Goal: Information Seeking & Learning: Learn about a topic

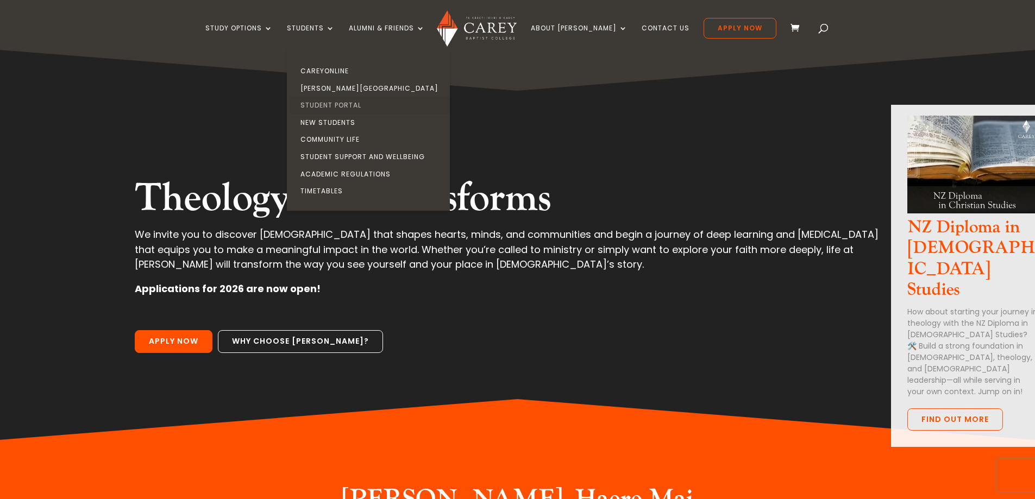
click at [346, 106] on link "Student Portal" at bounding box center [370, 105] width 163 height 17
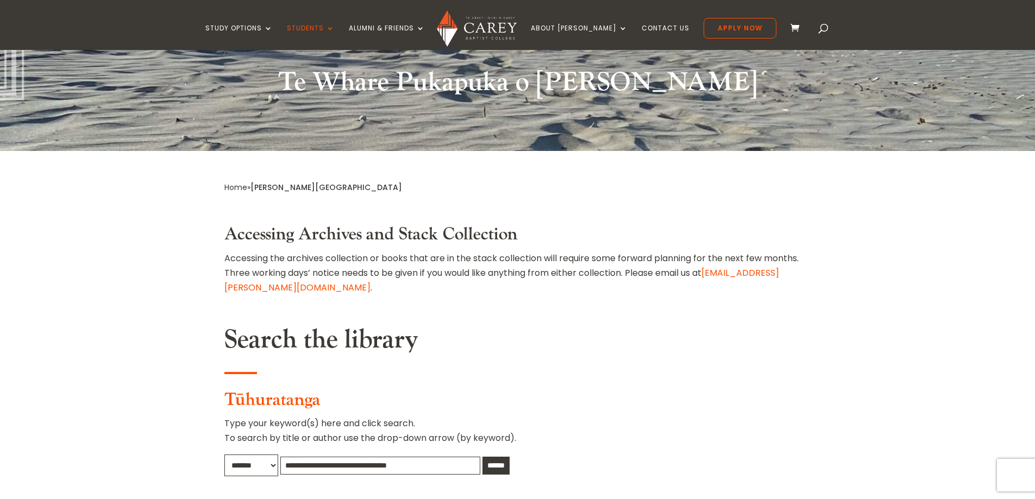
scroll to position [272, 0]
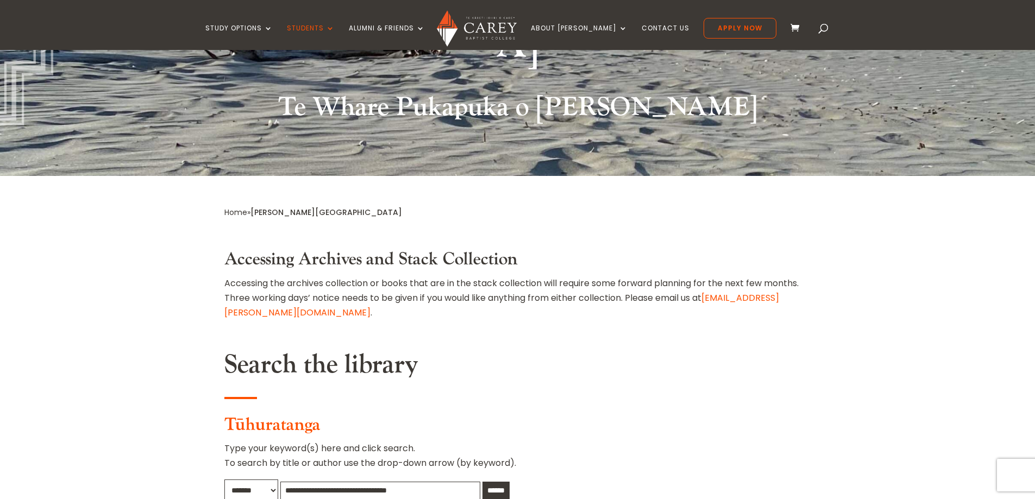
click at [269, 480] on select "******* ***** ******" at bounding box center [251, 491] width 54 height 22
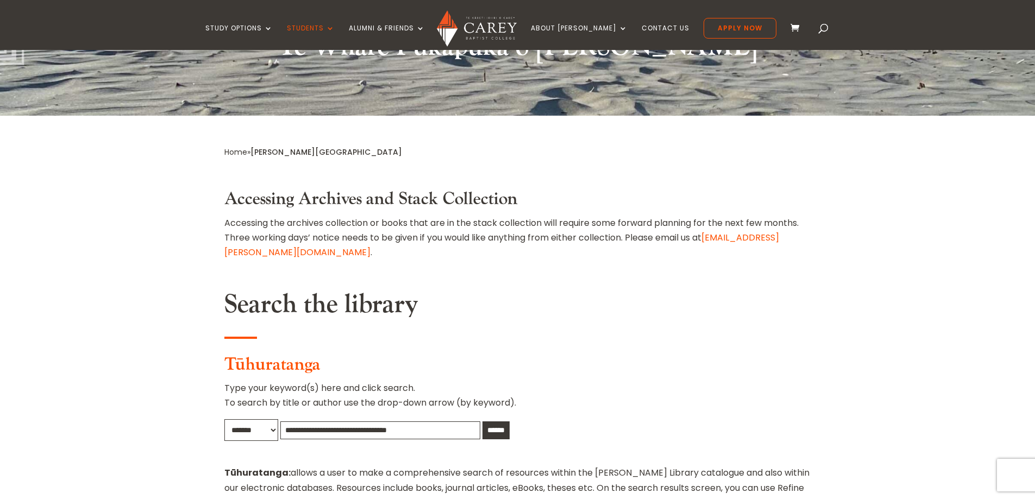
scroll to position [326, 0]
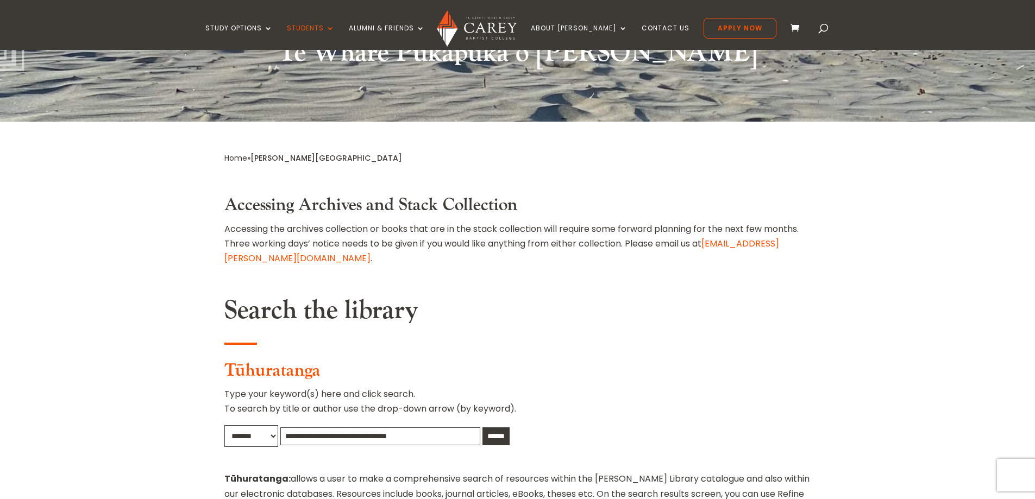
click at [321, 427] on input "text" at bounding box center [380, 436] width 200 height 18
type input "**********"
click at [482, 427] on input "******" at bounding box center [495, 436] width 27 height 18
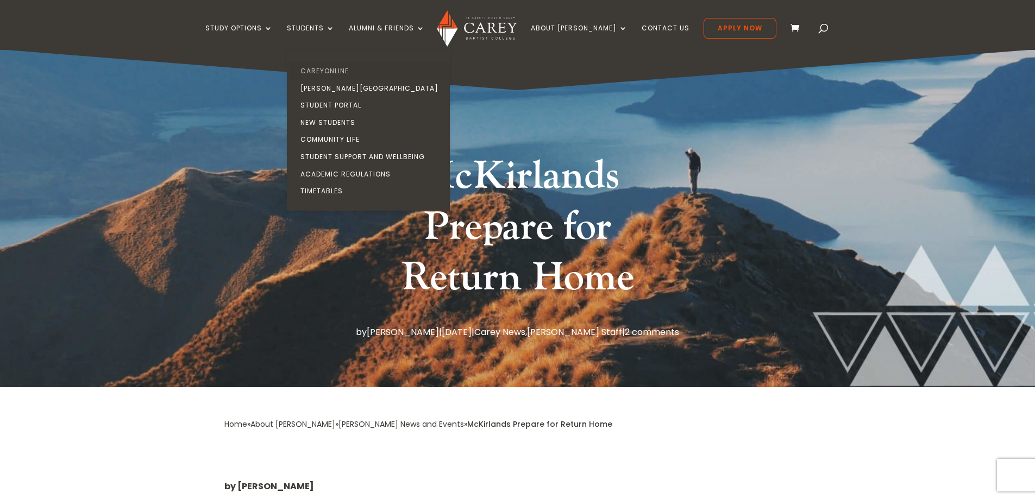
click at [342, 72] on link "CareyOnline" at bounding box center [370, 70] width 163 height 17
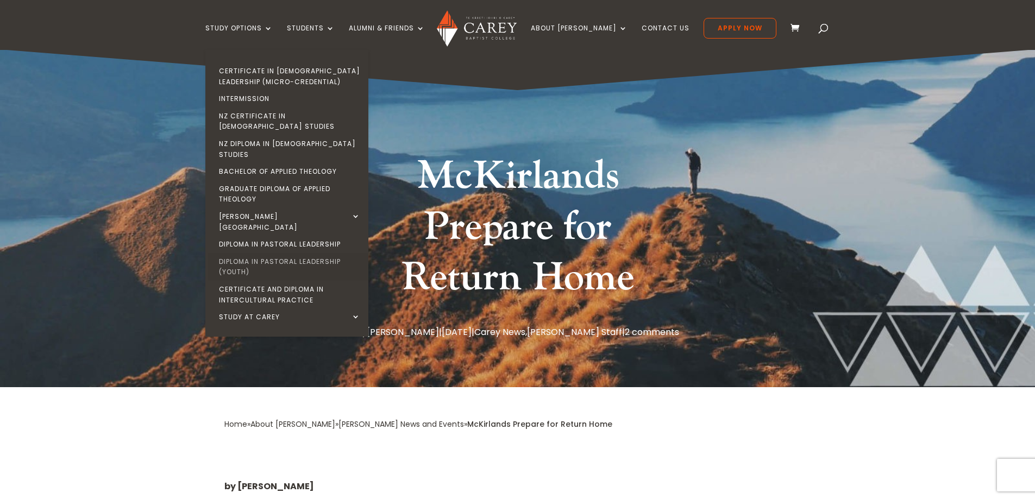
click at [272, 253] on link "Diploma in Pastoral Leadership (Youth)" at bounding box center [289, 267] width 163 height 28
click at [310, 236] on link "Diploma in Pastoral Leadership" at bounding box center [289, 244] width 163 height 17
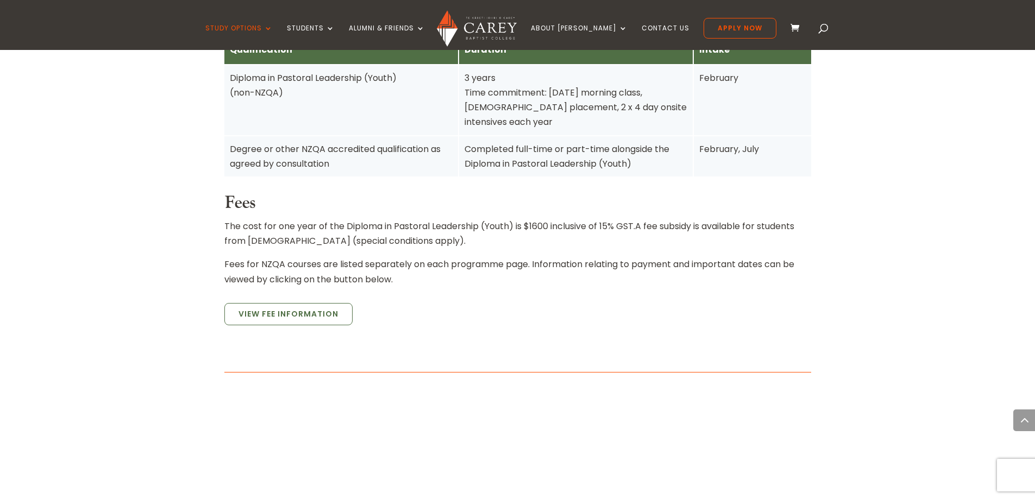
scroll to position [760, 0]
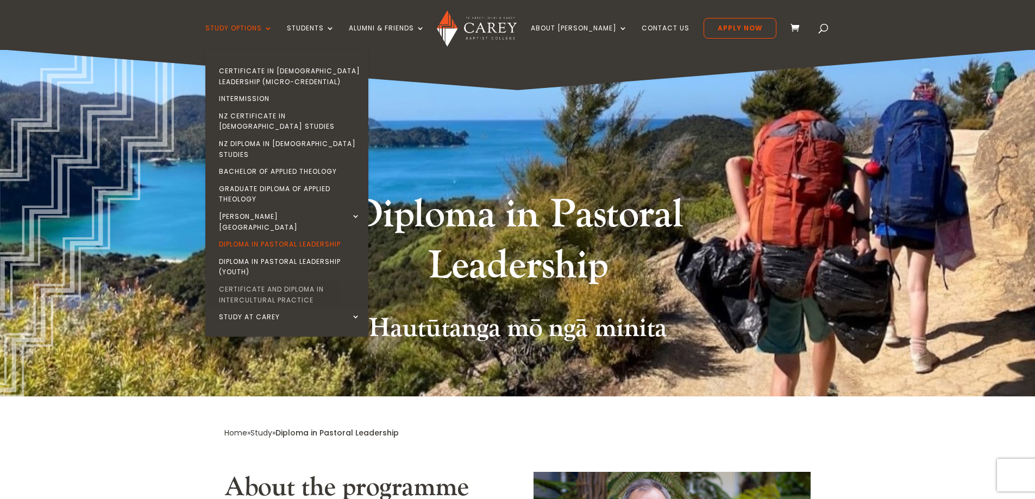
click at [289, 281] on link "Certificate and Diploma in Intercultural Practice" at bounding box center [289, 295] width 163 height 28
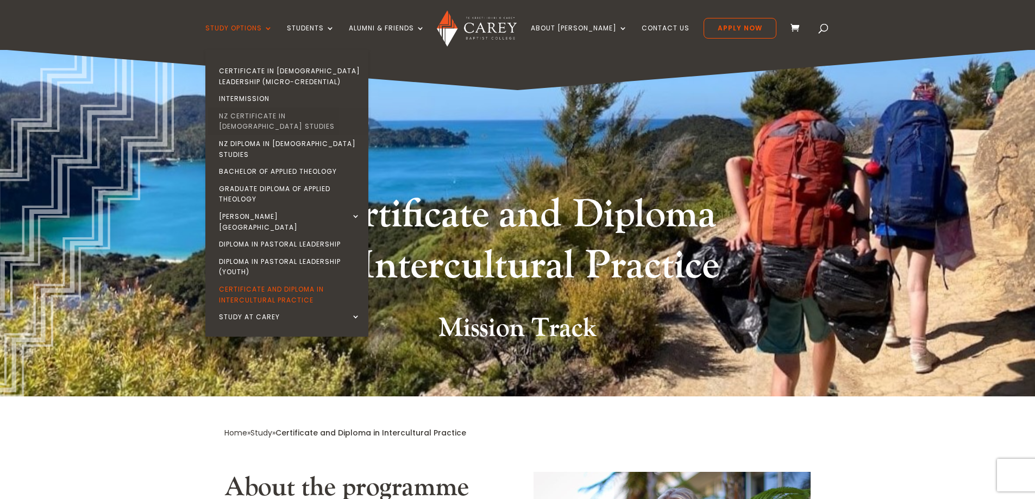
click at [277, 116] on link "NZ Certificate in [DEMOGRAPHIC_DATA] Studies" at bounding box center [289, 122] width 163 height 28
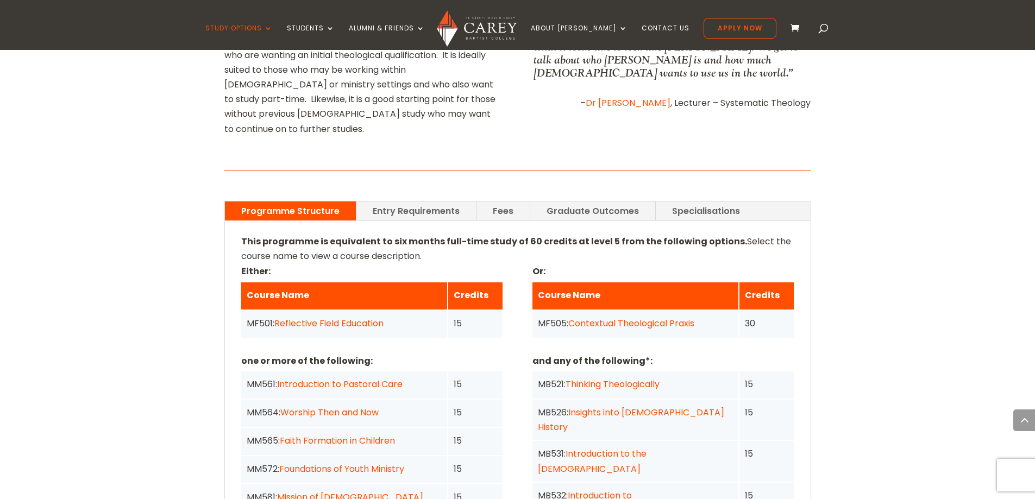
scroll to position [760, 0]
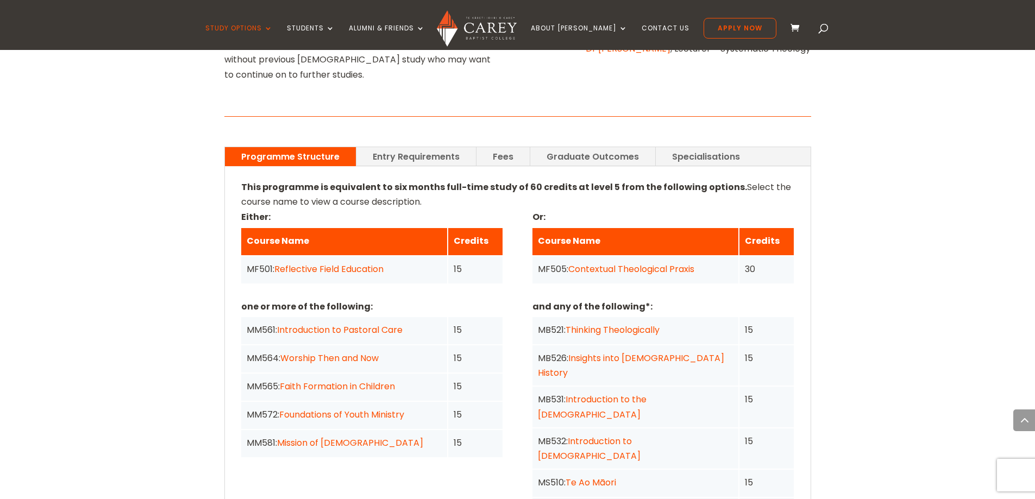
click at [335, 263] on link "Reflective Field Education" at bounding box center [328, 269] width 109 height 12
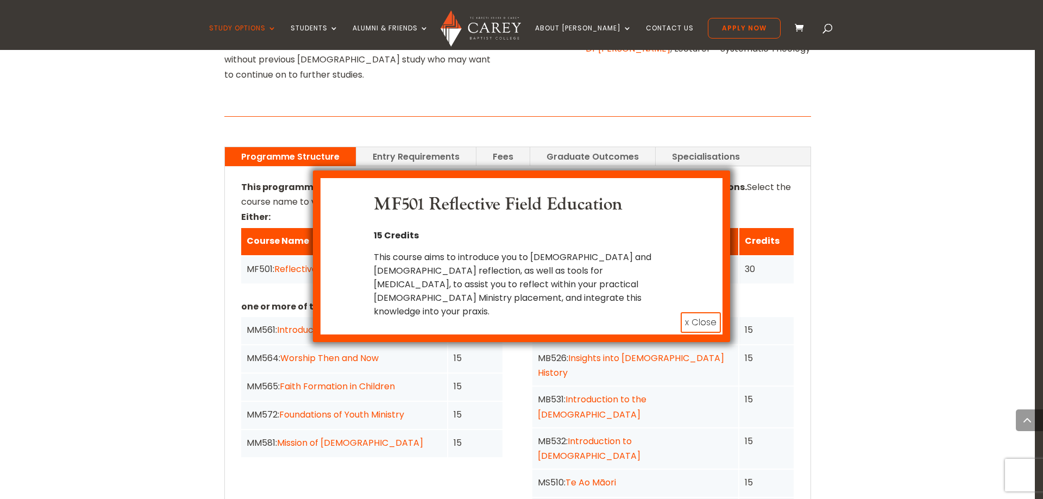
click at [125, 182] on div "MF501 Reflective Field Education 15 Credits This course aims to introduce you t…" at bounding box center [521, 249] width 1043 height 499
click at [705, 312] on button "x Close" at bounding box center [700, 322] width 40 height 21
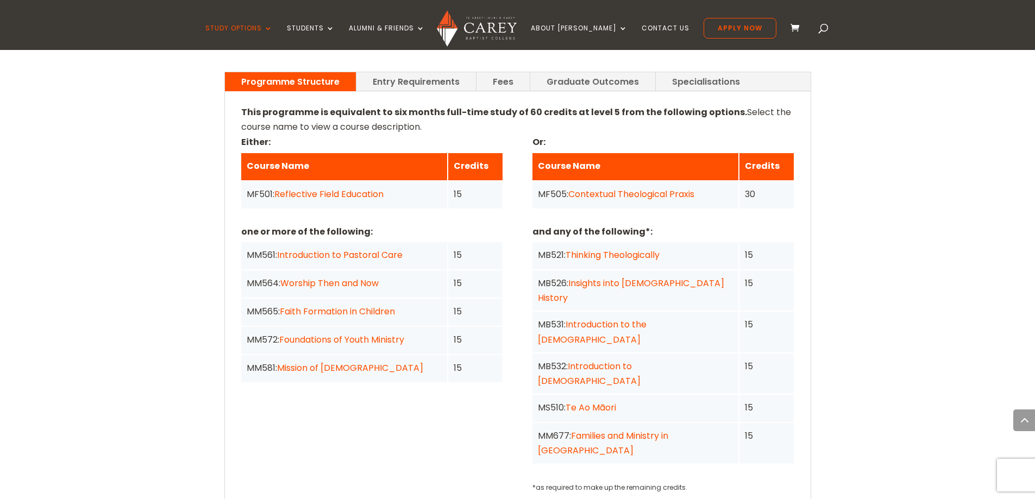
scroll to position [706, 0]
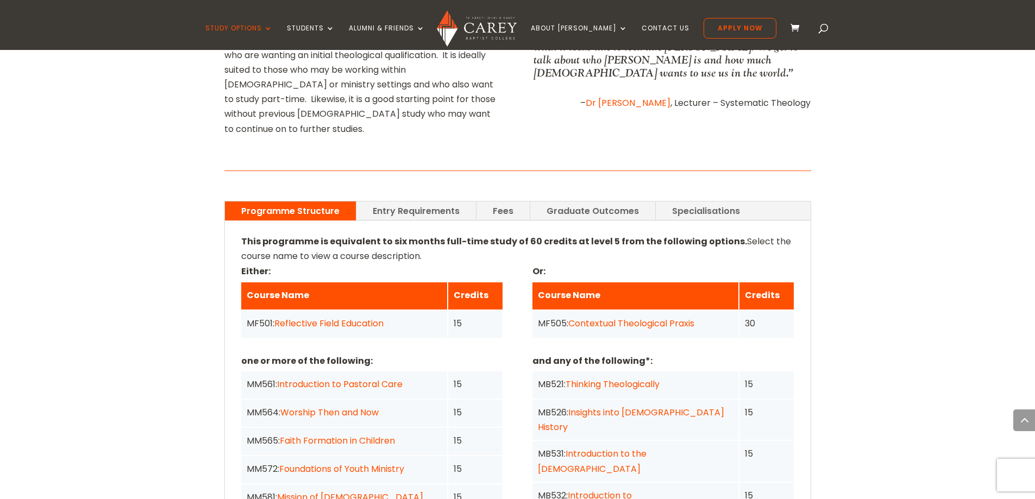
click at [635, 317] on link "Contextual Theological Praxis" at bounding box center [631, 323] width 126 height 12
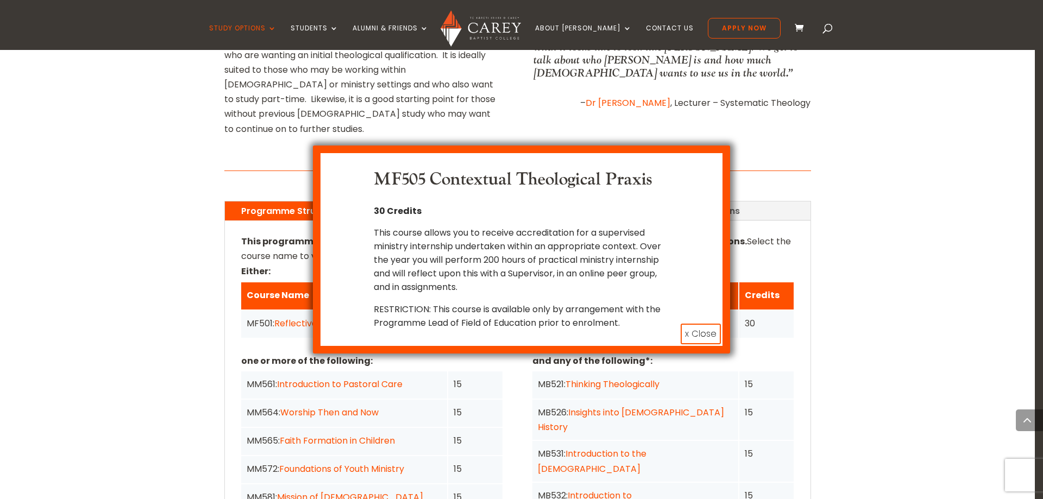
click at [703, 337] on button "x Close" at bounding box center [700, 334] width 40 height 21
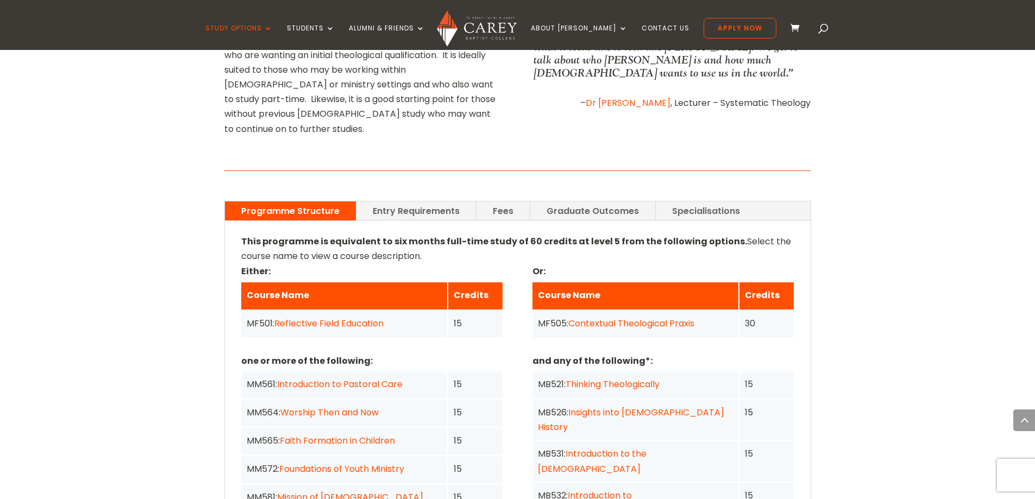
click at [508, 201] on link "Fees" at bounding box center [502, 210] width 53 height 19
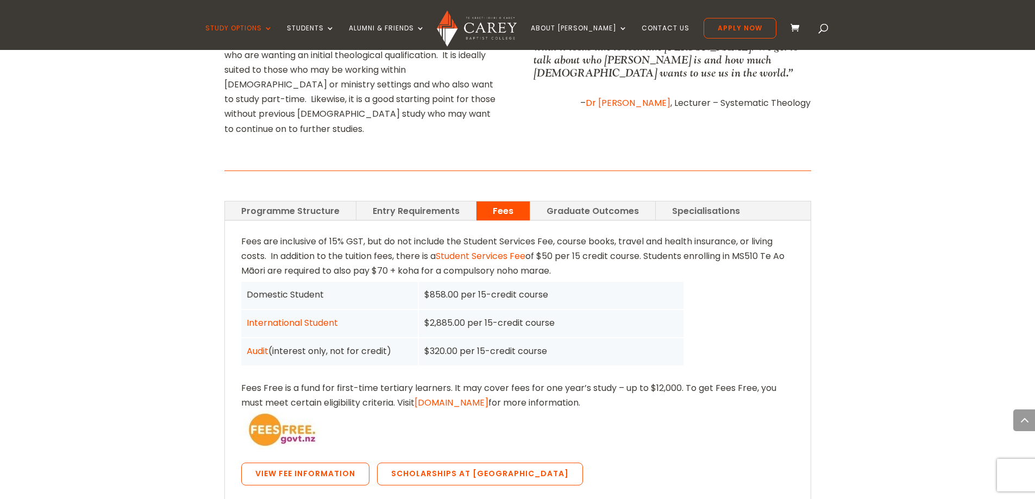
click at [586, 201] on link "Graduate Outcomes" at bounding box center [592, 210] width 125 height 19
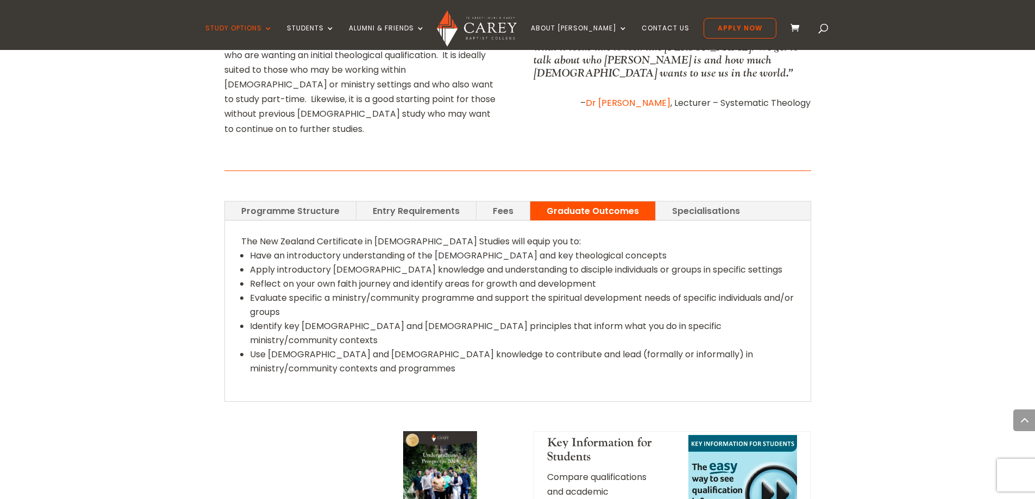
click at [695, 201] on link "Specialisations" at bounding box center [705, 210] width 100 height 19
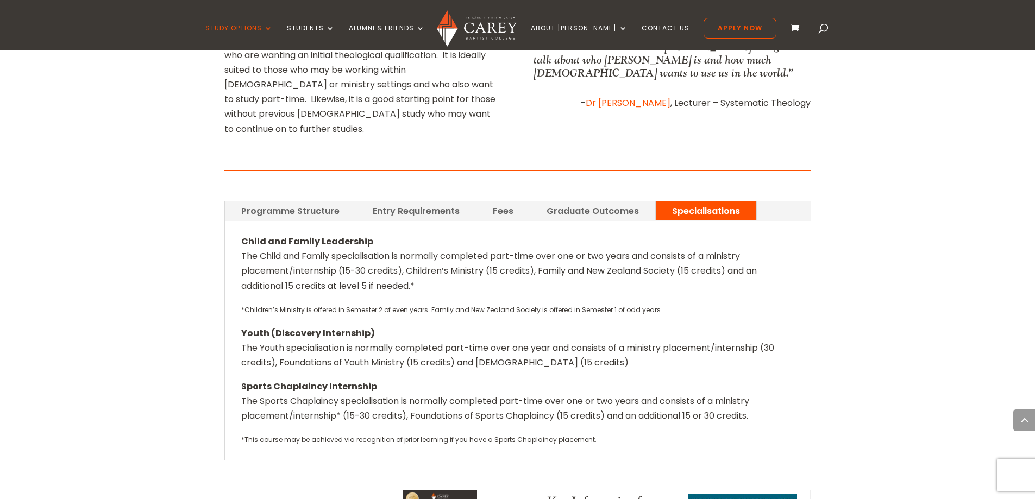
click at [553, 201] on link "Graduate Outcomes" at bounding box center [592, 210] width 125 height 19
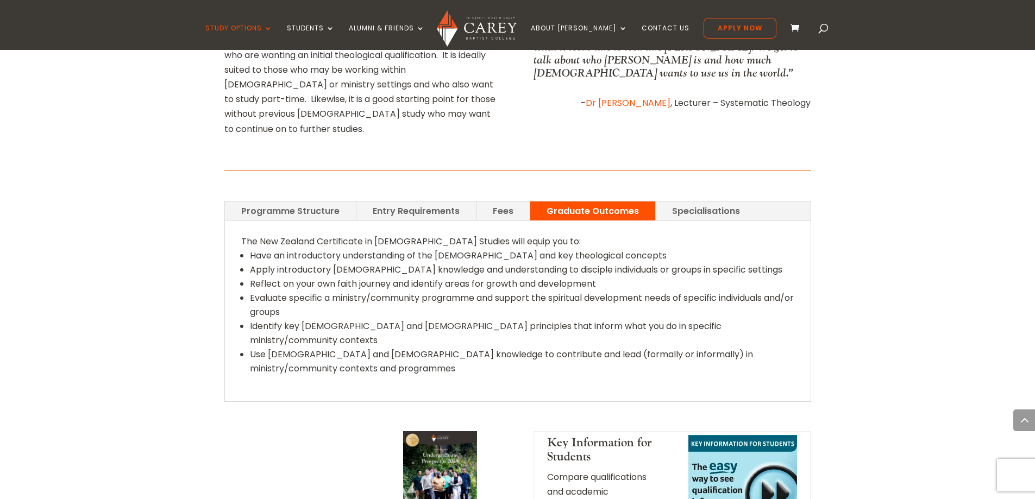
click at [322, 201] on link "Programme Structure" at bounding box center [290, 210] width 131 height 19
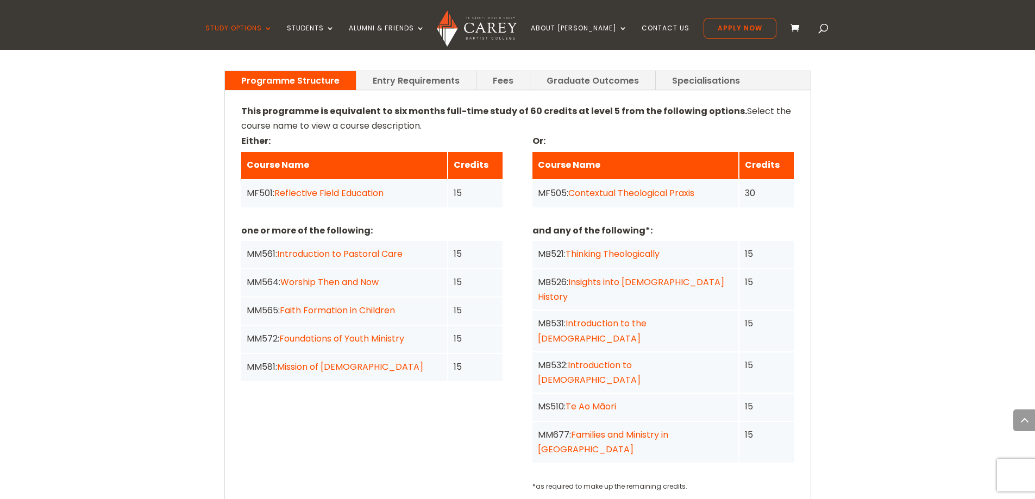
scroll to position [815, 0]
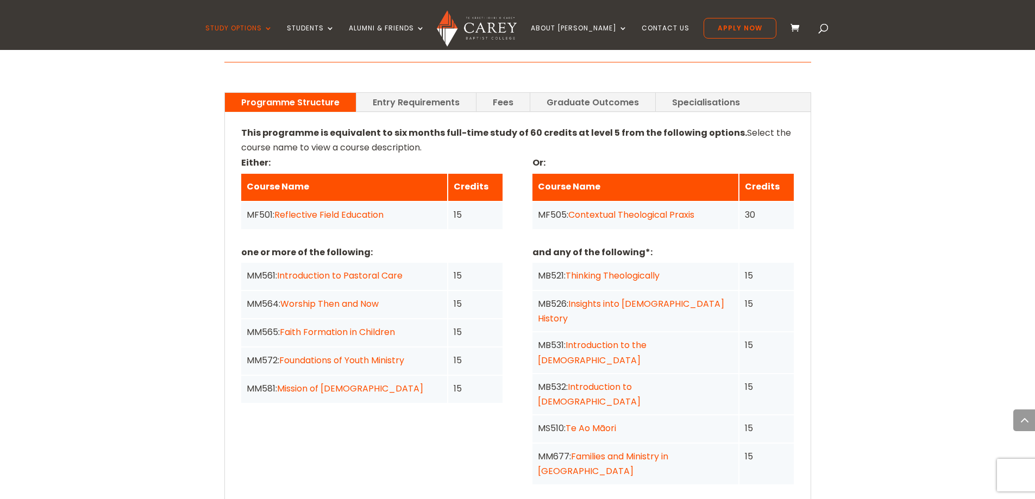
click at [590, 422] on link "Te Ao Māori" at bounding box center [590, 428] width 51 height 12
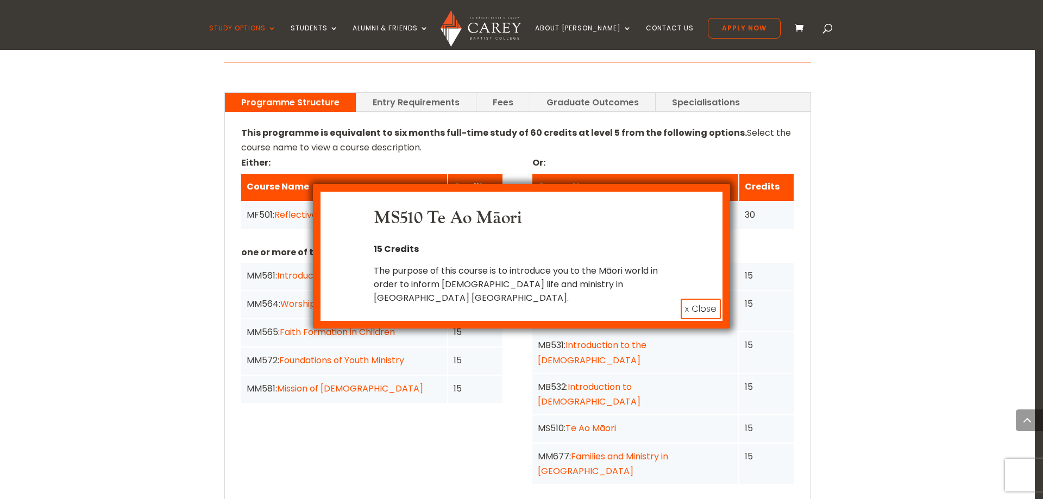
click at [698, 299] on button "x Close" at bounding box center [700, 309] width 40 height 21
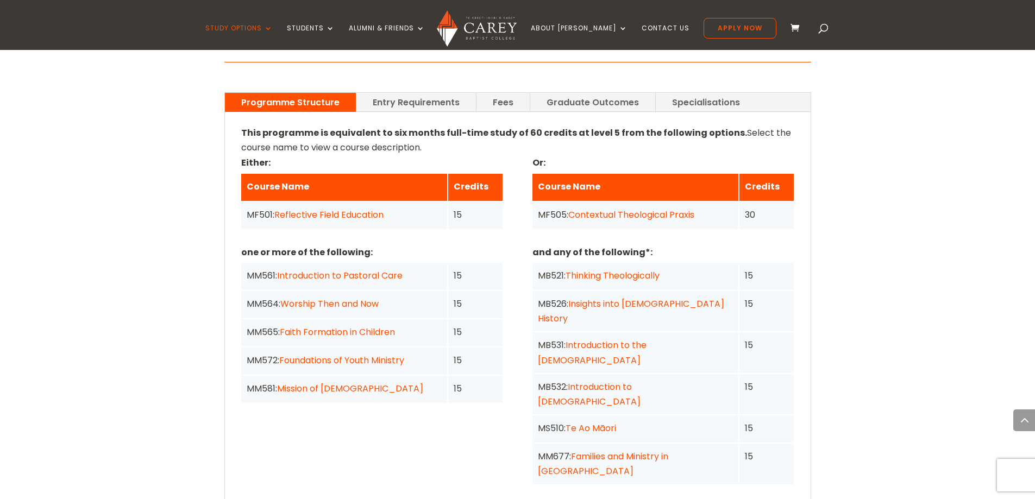
click at [344, 269] on link "Introduction to Pastoral Care" at bounding box center [339, 275] width 125 height 12
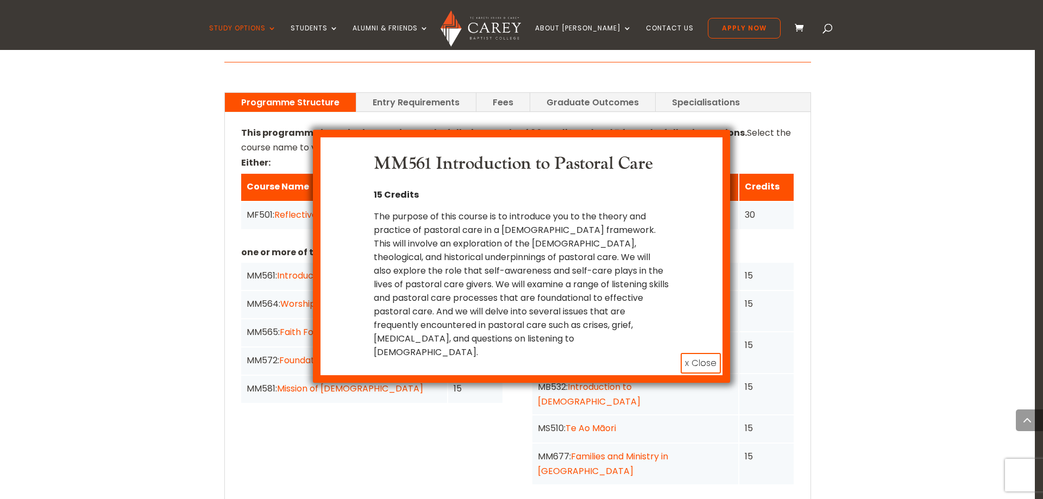
click at [694, 353] on button "x Close" at bounding box center [700, 363] width 40 height 21
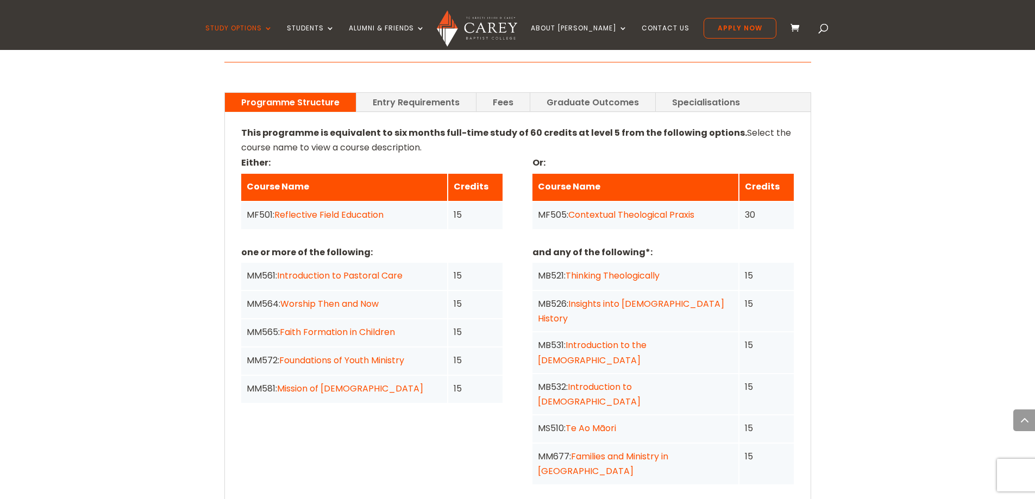
click at [311, 209] on link "Reflective Field Education" at bounding box center [328, 215] width 109 height 12
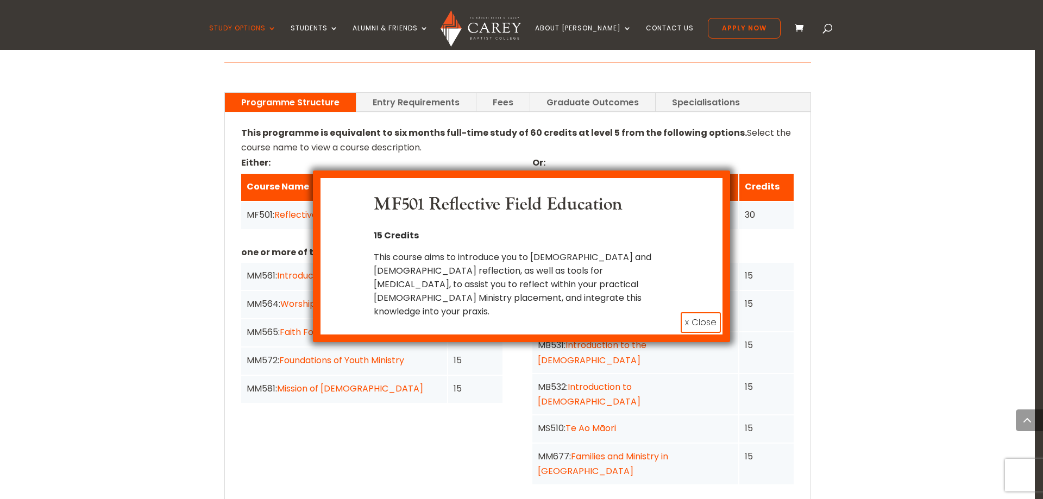
click at [691, 312] on button "x Close" at bounding box center [700, 322] width 40 height 21
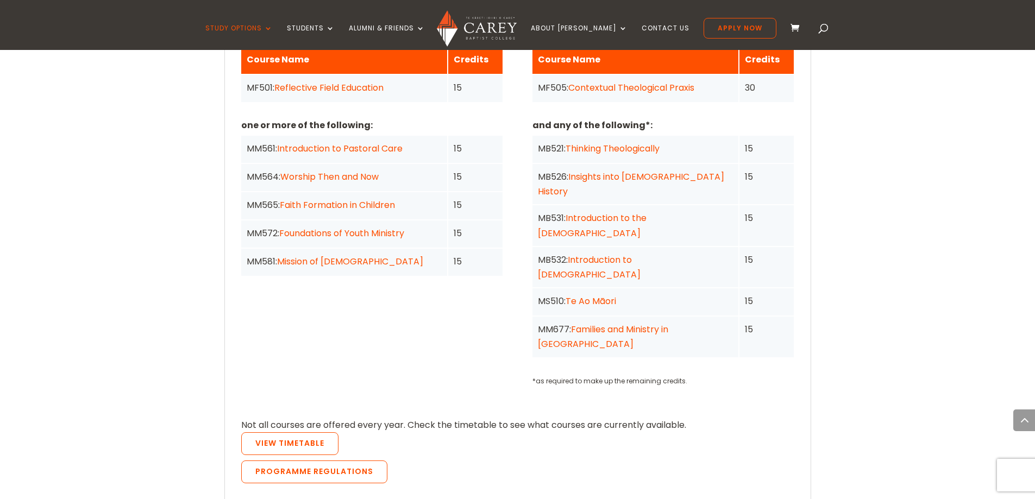
scroll to position [1032, 0]
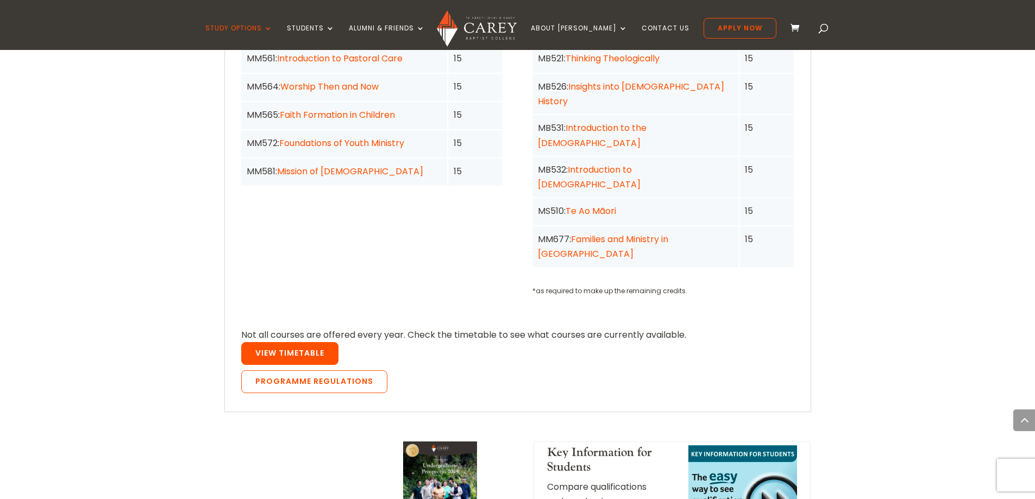
click at [285, 342] on link "View Timetable" at bounding box center [289, 353] width 97 height 23
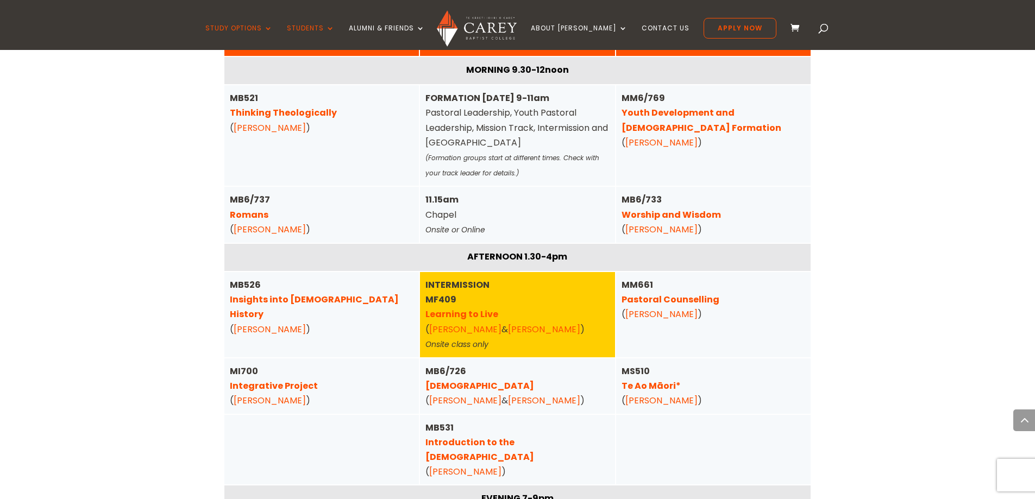
scroll to position [760, 0]
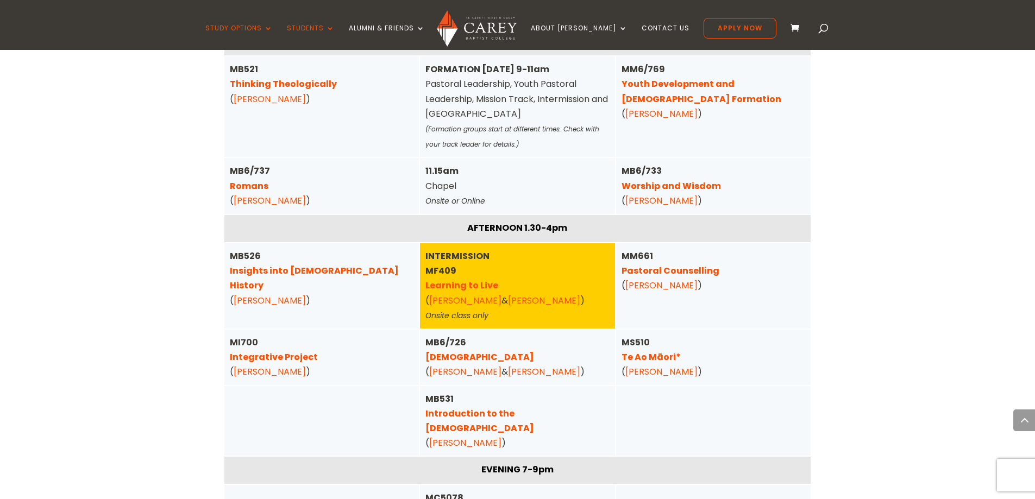
click at [665, 269] on link "Pastoral Counselling" at bounding box center [670, 270] width 98 height 12
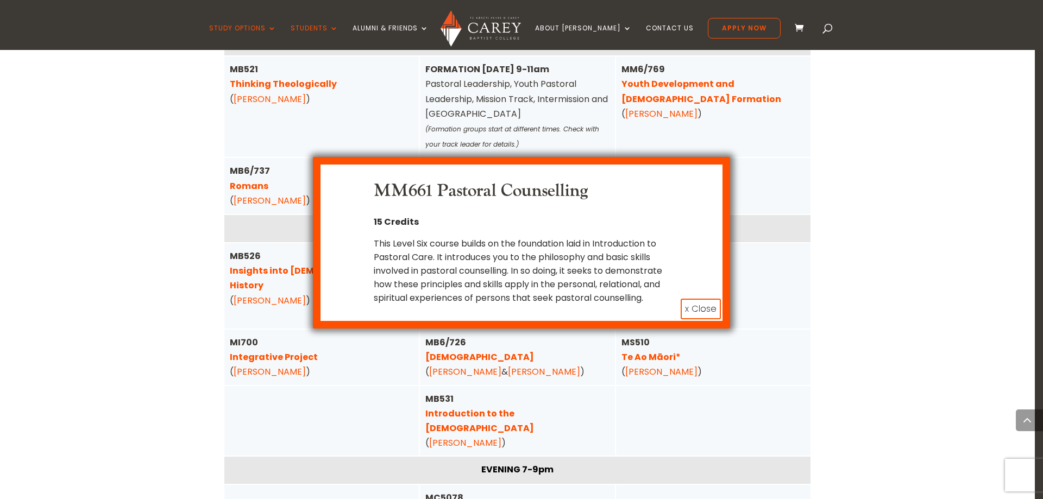
click at [108, 251] on div "MM661 Pastoral Counselling 15 Credits This Level Six course builds on the found…" at bounding box center [521, 249] width 1043 height 499
click at [699, 319] on button "x Close" at bounding box center [700, 309] width 40 height 21
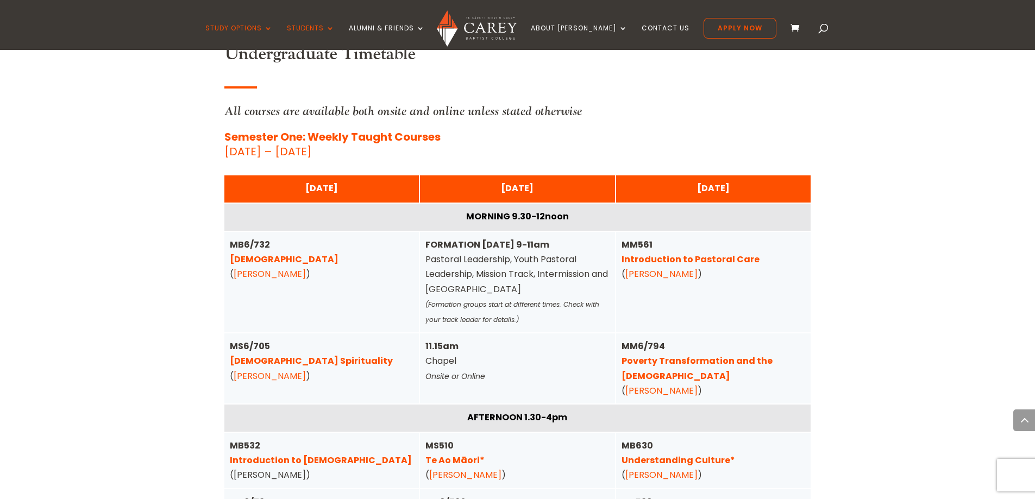
scroll to position [2715, 0]
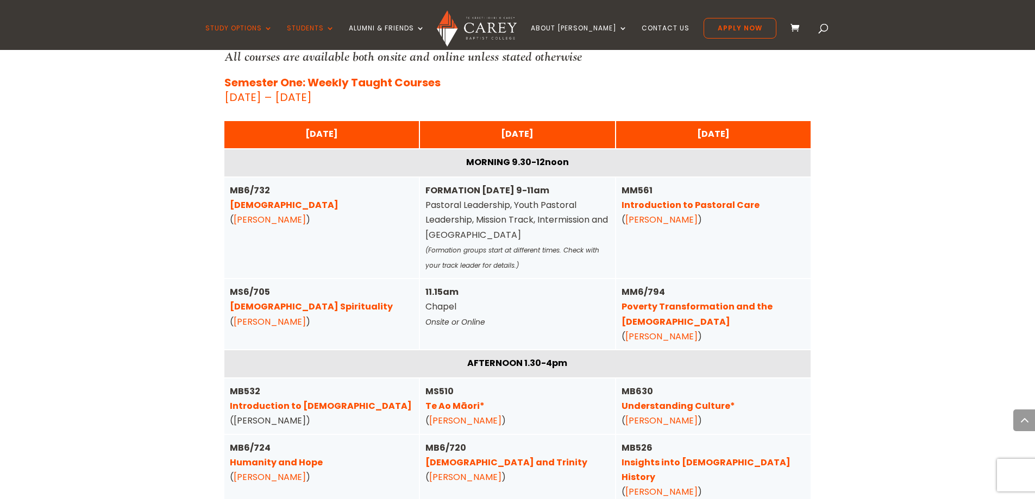
click at [691, 199] on link "Introduction to Pastoral Care" at bounding box center [690, 205] width 138 height 12
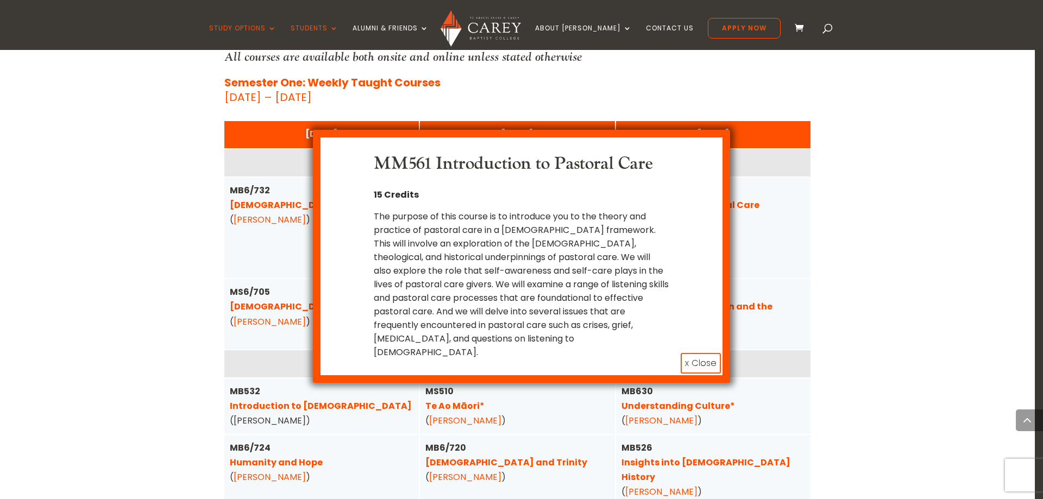
click at [698, 353] on button "x Close" at bounding box center [700, 363] width 40 height 21
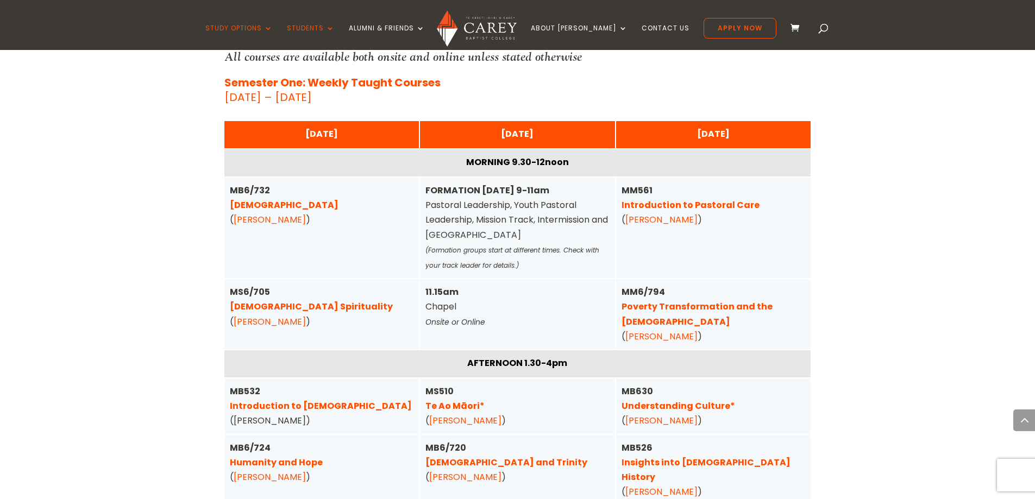
scroll to position [2770, 0]
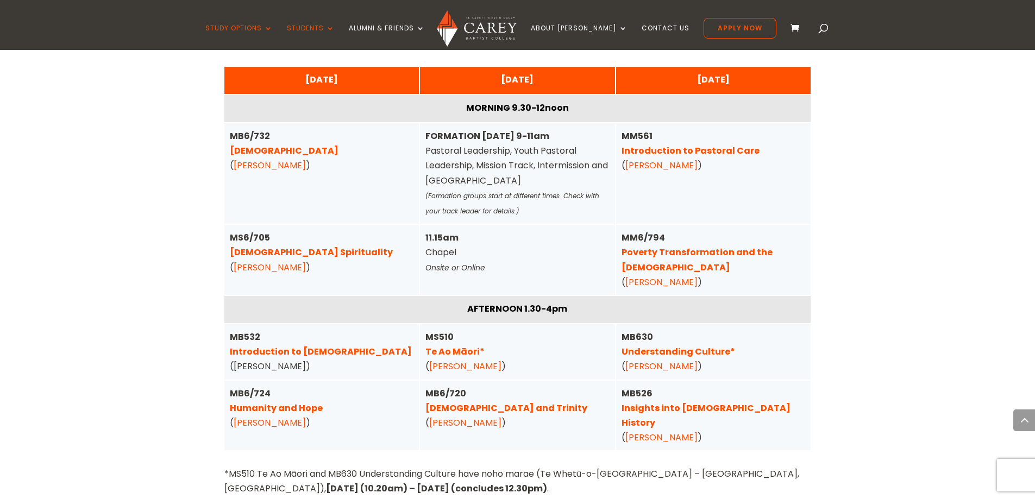
click at [645, 159] on link "[PERSON_NAME]" at bounding box center [661, 165] width 72 height 12
click at [672, 159] on link "[PERSON_NAME]" at bounding box center [661, 165] width 72 height 12
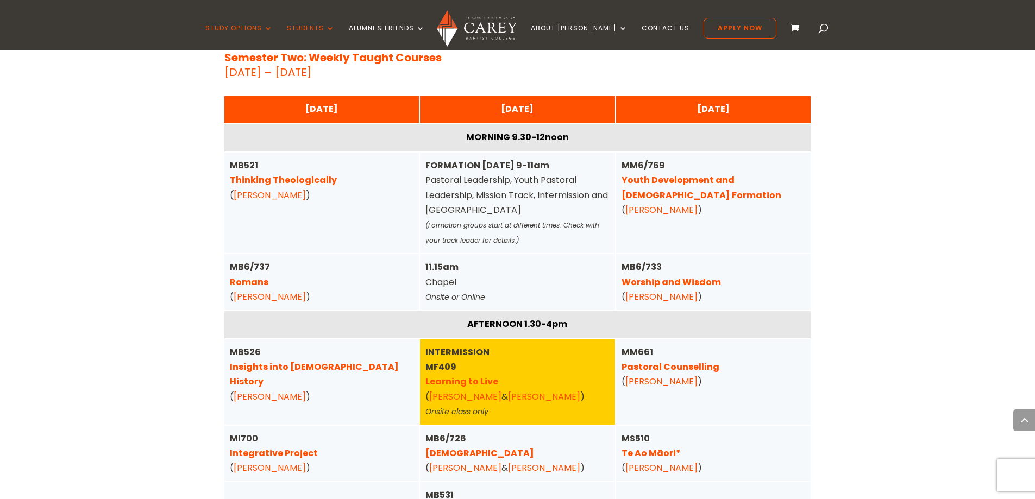
scroll to position [665, 0]
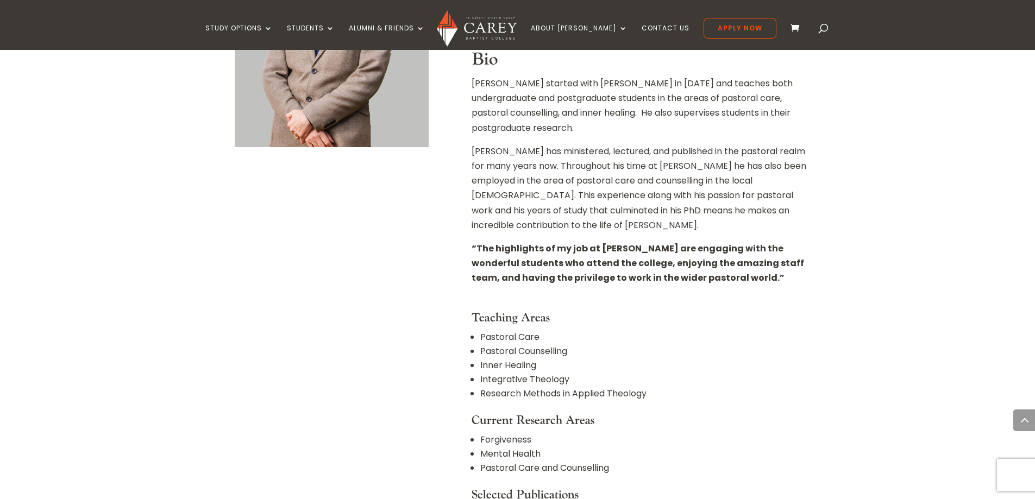
scroll to position [434, 0]
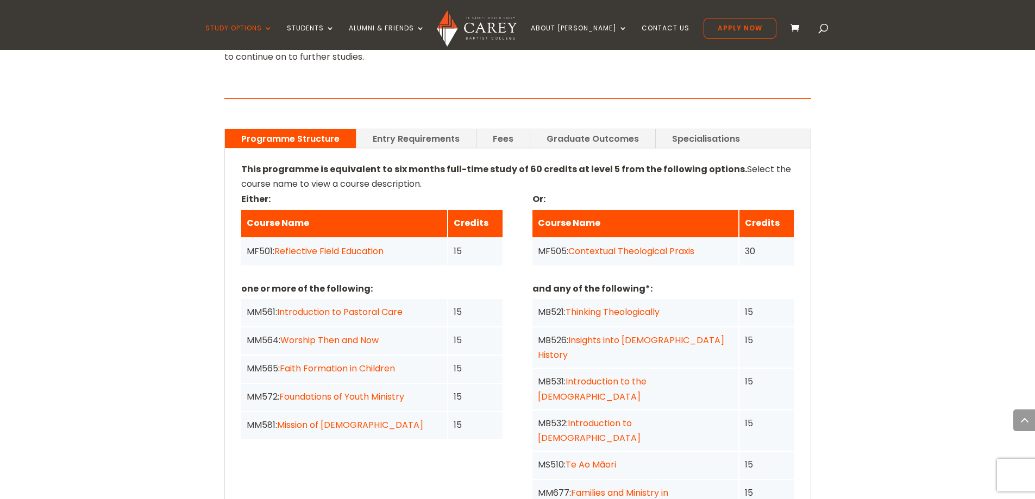
scroll to position [760, 0]
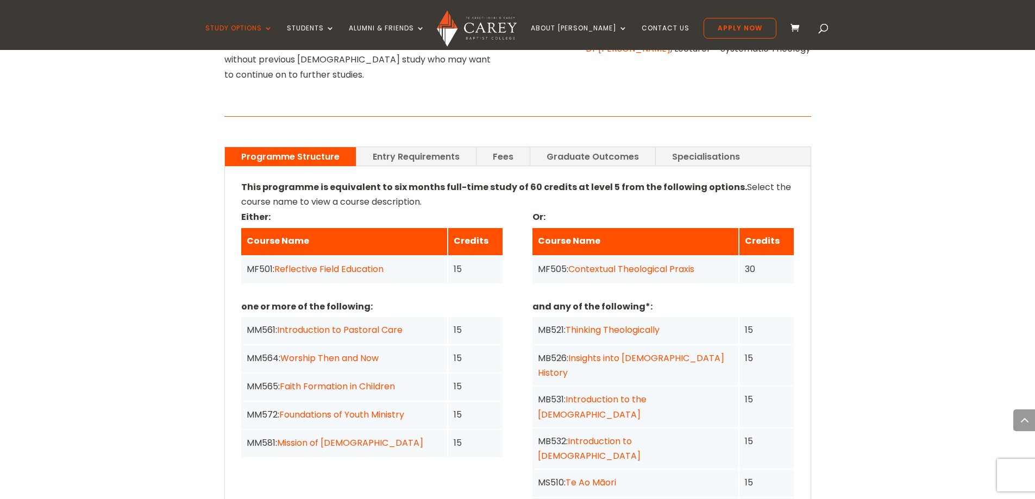
click at [502, 147] on link "Fees" at bounding box center [502, 156] width 53 height 19
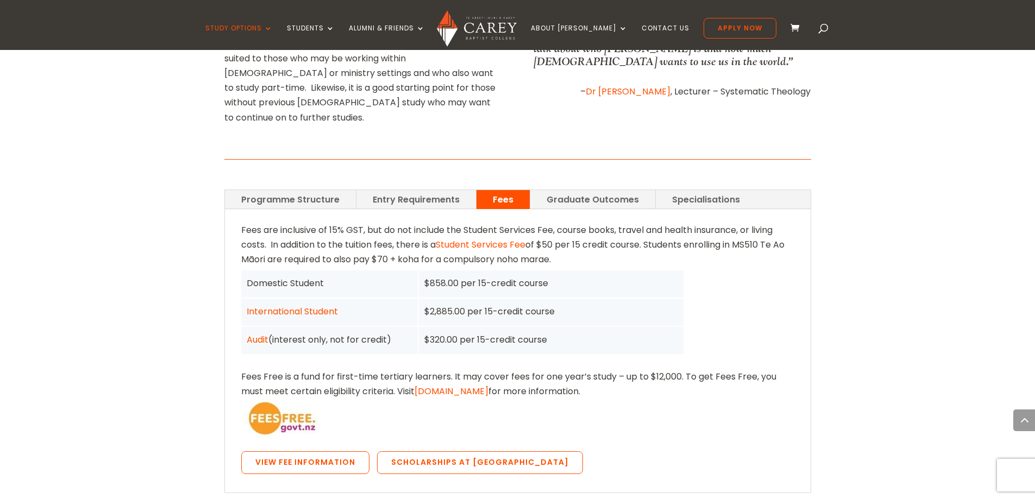
scroll to position [706, 0]
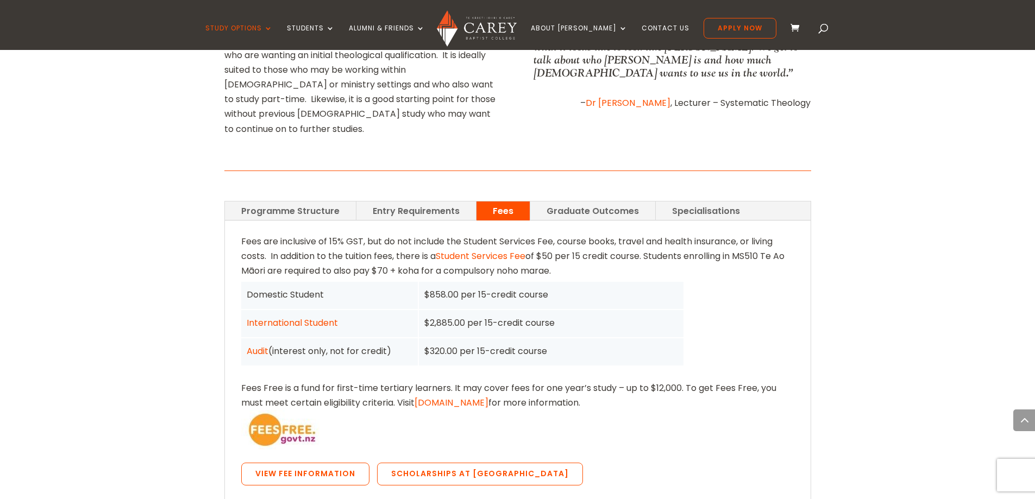
click at [596, 201] on link "Graduate Outcomes" at bounding box center [592, 210] width 125 height 19
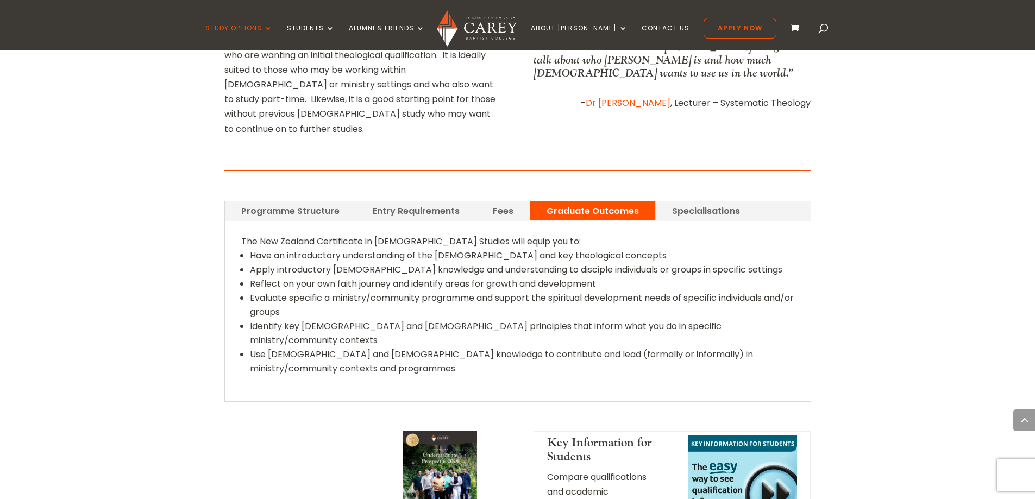
click at [709, 201] on link "Specialisations" at bounding box center [705, 210] width 100 height 19
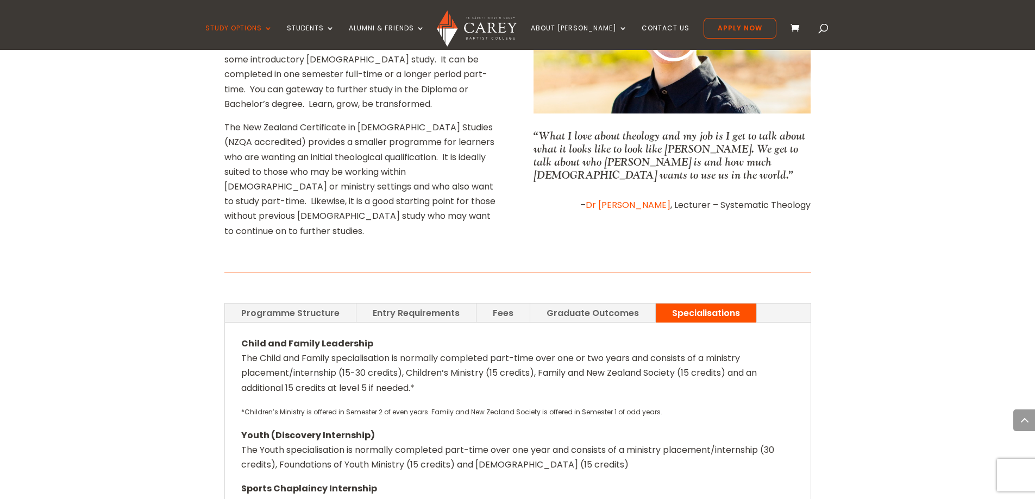
scroll to position [652, 0]
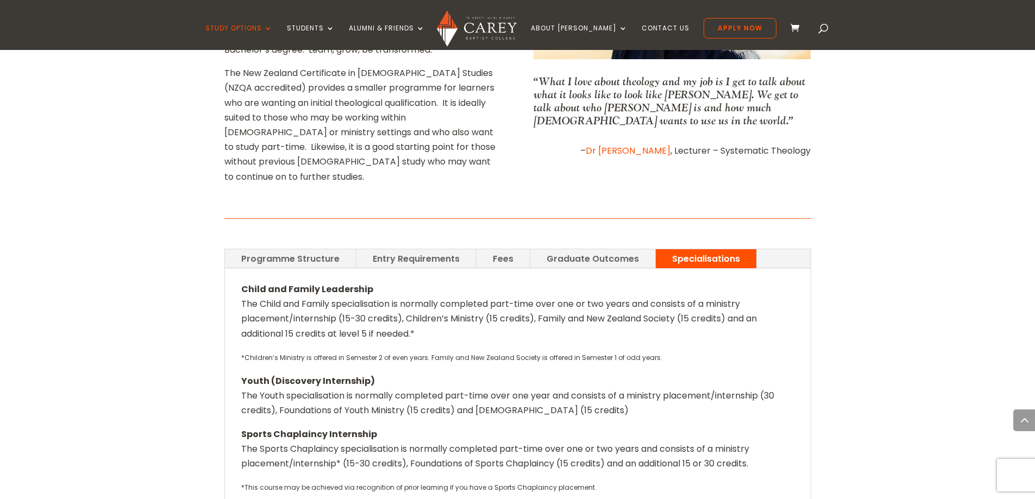
click at [312, 249] on link "Programme Structure" at bounding box center [290, 258] width 131 height 19
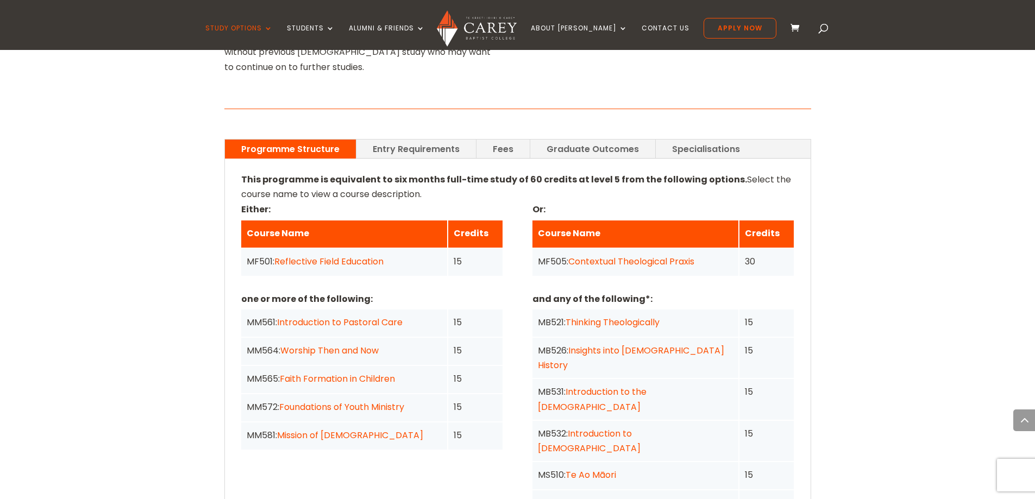
scroll to position [760, 0]
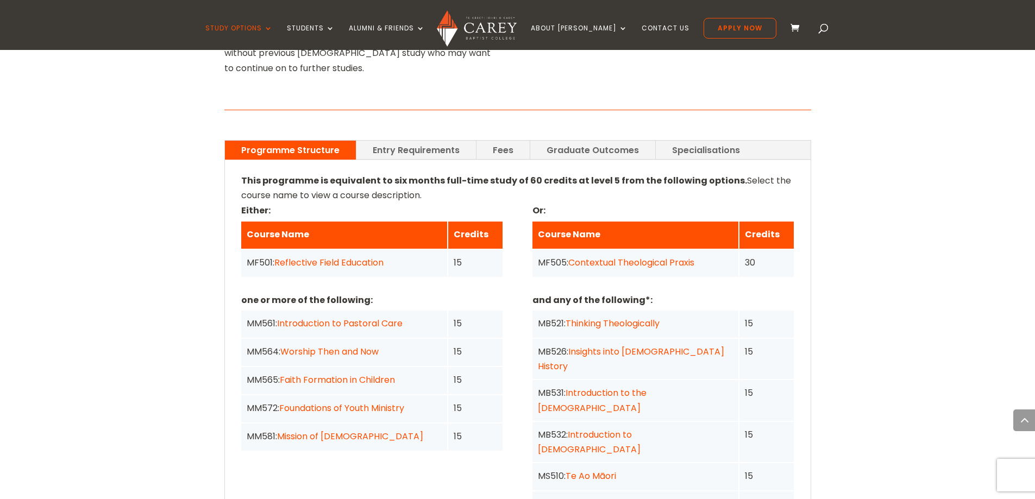
click at [364, 317] on link "Introduction to Pastoral Care" at bounding box center [339, 323] width 125 height 12
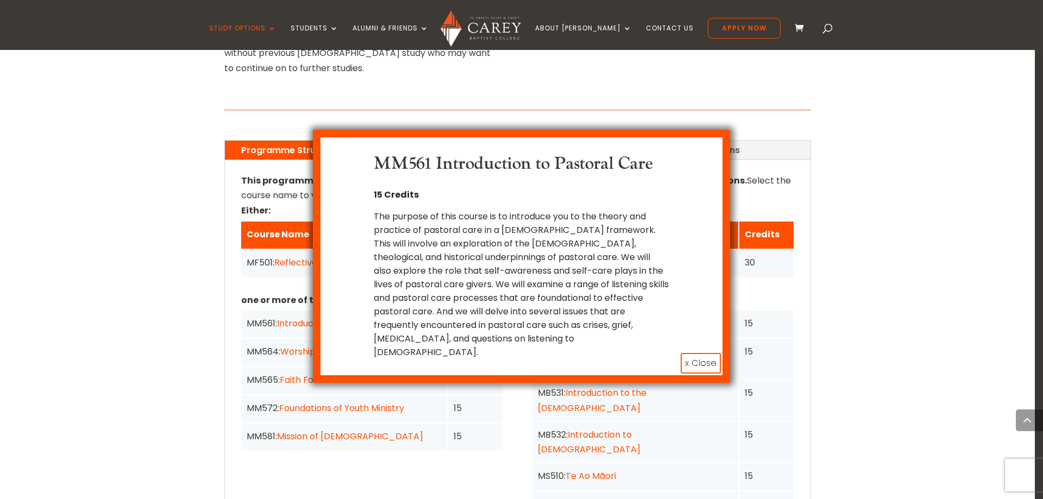
click at [137, 248] on div "MM561 Introduction to Pastoral Care 15 Credits The purpose of this course is to…" at bounding box center [521, 249] width 1043 height 499
click at [701, 353] on button "x Close" at bounding box center [700, 363] width 40 height 21
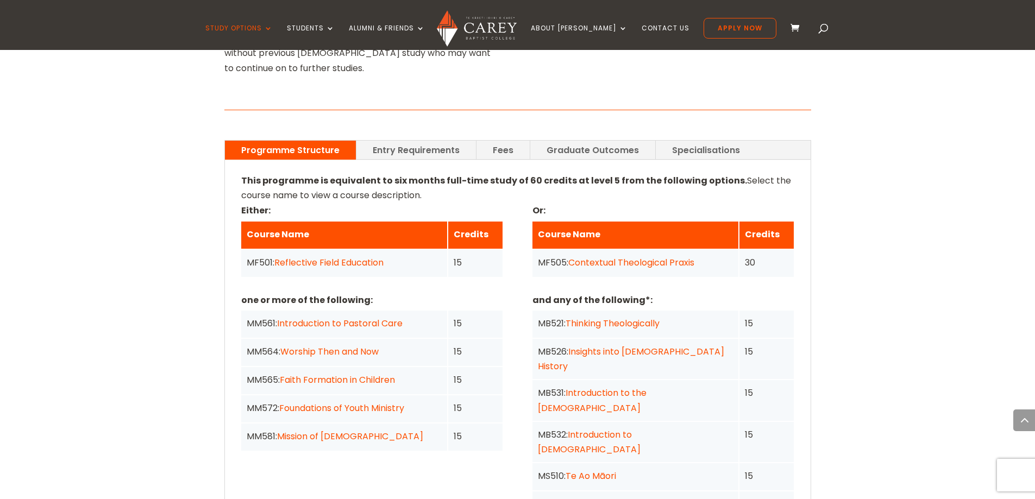
click at [364, 317] on link "Introduction to Pastoral Care" at bounding box center [339, 323] width 125 height 12
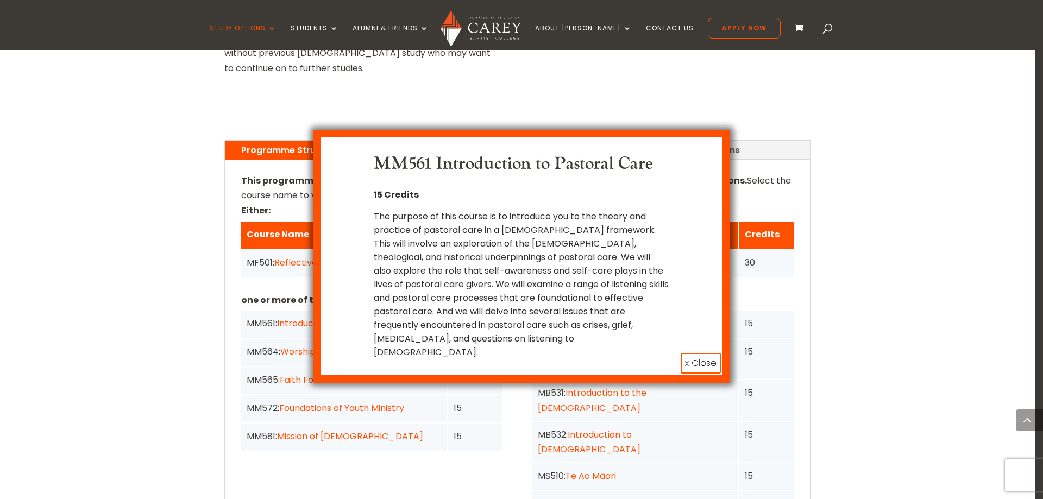
click at [705, 353] on button "x Close" at bounding box center [700, 363] width 40 height 21
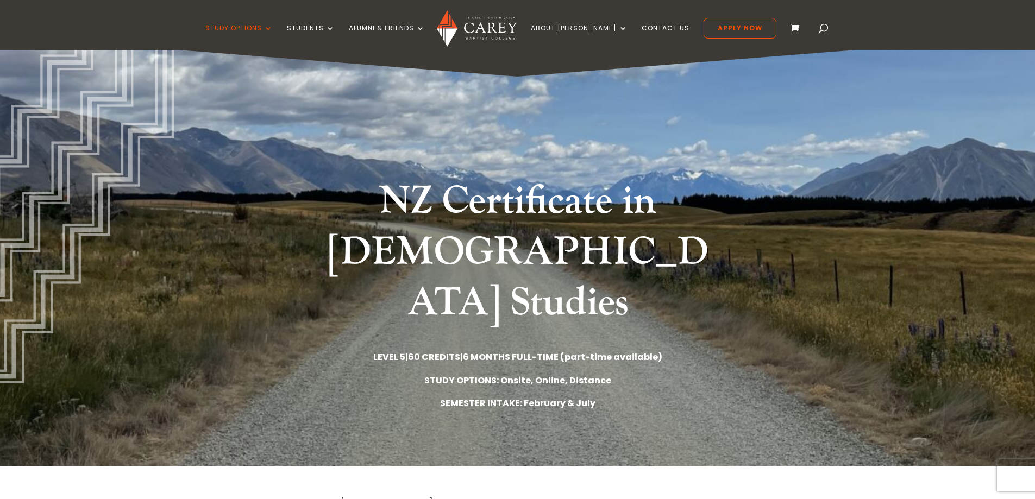
scroll to position [0, 0]
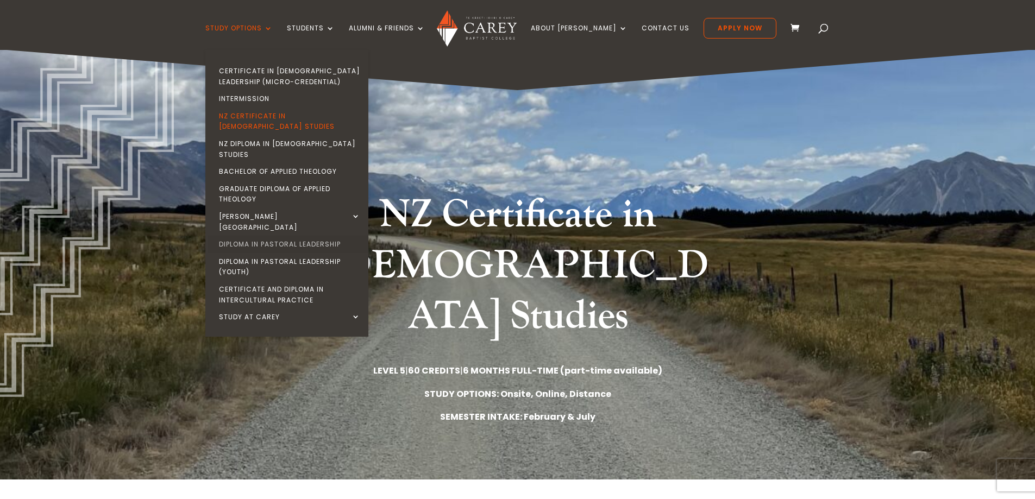
click at [304, 236] on link "Diploma in Pastoral Leadership" at bounding box center [289, 244] width 163 height 17
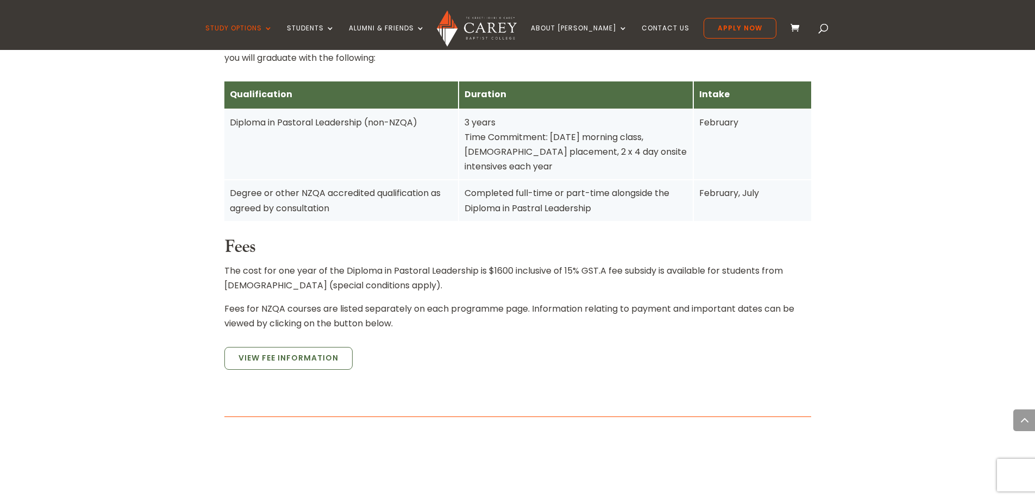
scroll to position [760, 0]
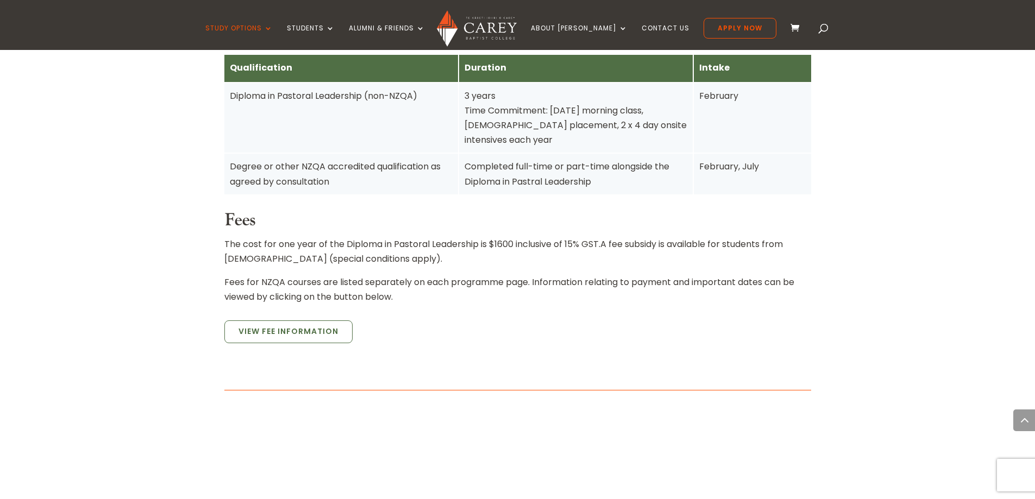
click at [531, 237] on p "The cost for one year of the Diploma in Pastoral Leadership is $1600 inclusive …" at bounding box center [517, 256] width 586 height 38
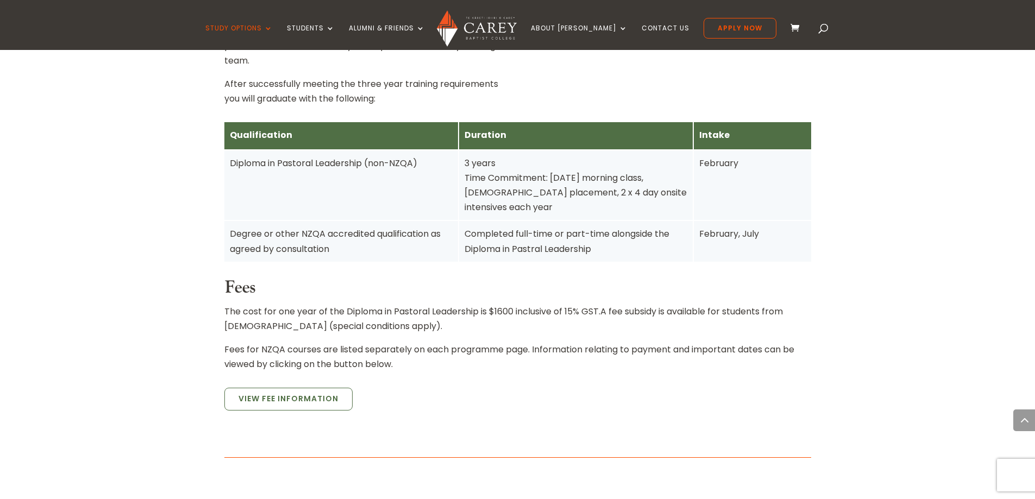
scroll to position [706, 0]
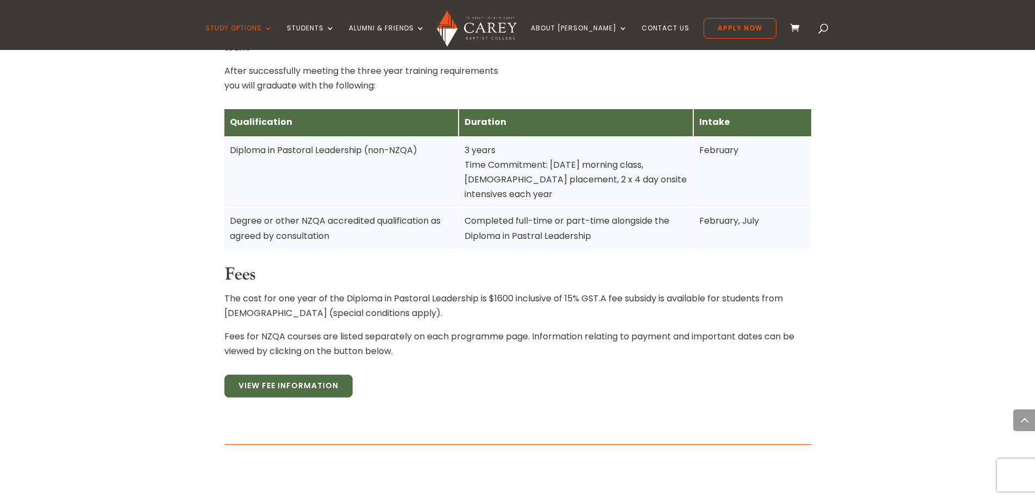
click at [311, 375] on link "View Fee Information" at bounding box center [288, 386] width 128 height 23
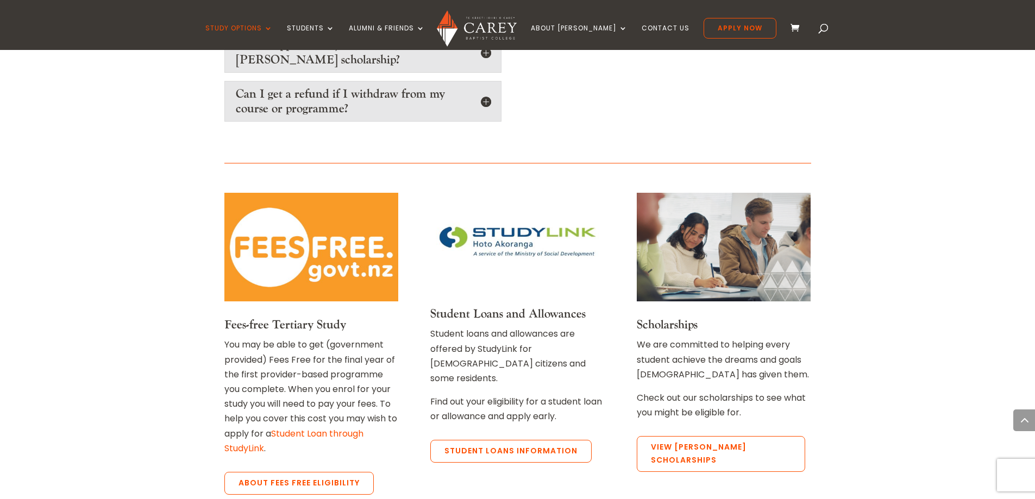
scroll to position [2061, 0]
